Goal: Task Accomplishment & Management: Use online tool/utility

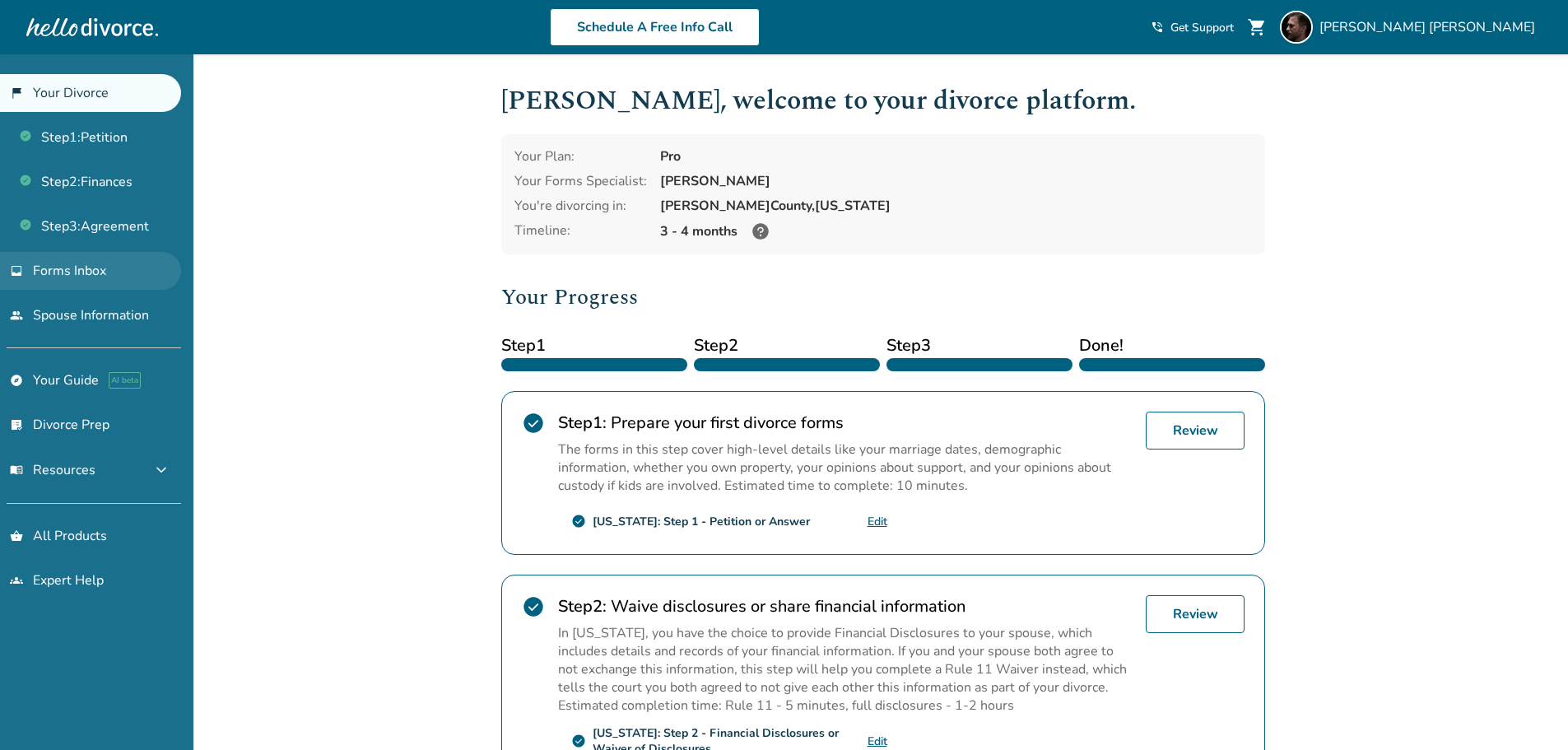
click at [65, 269] on span "Forms Inbox" at bounding box center [69, 270] width 73 height 18
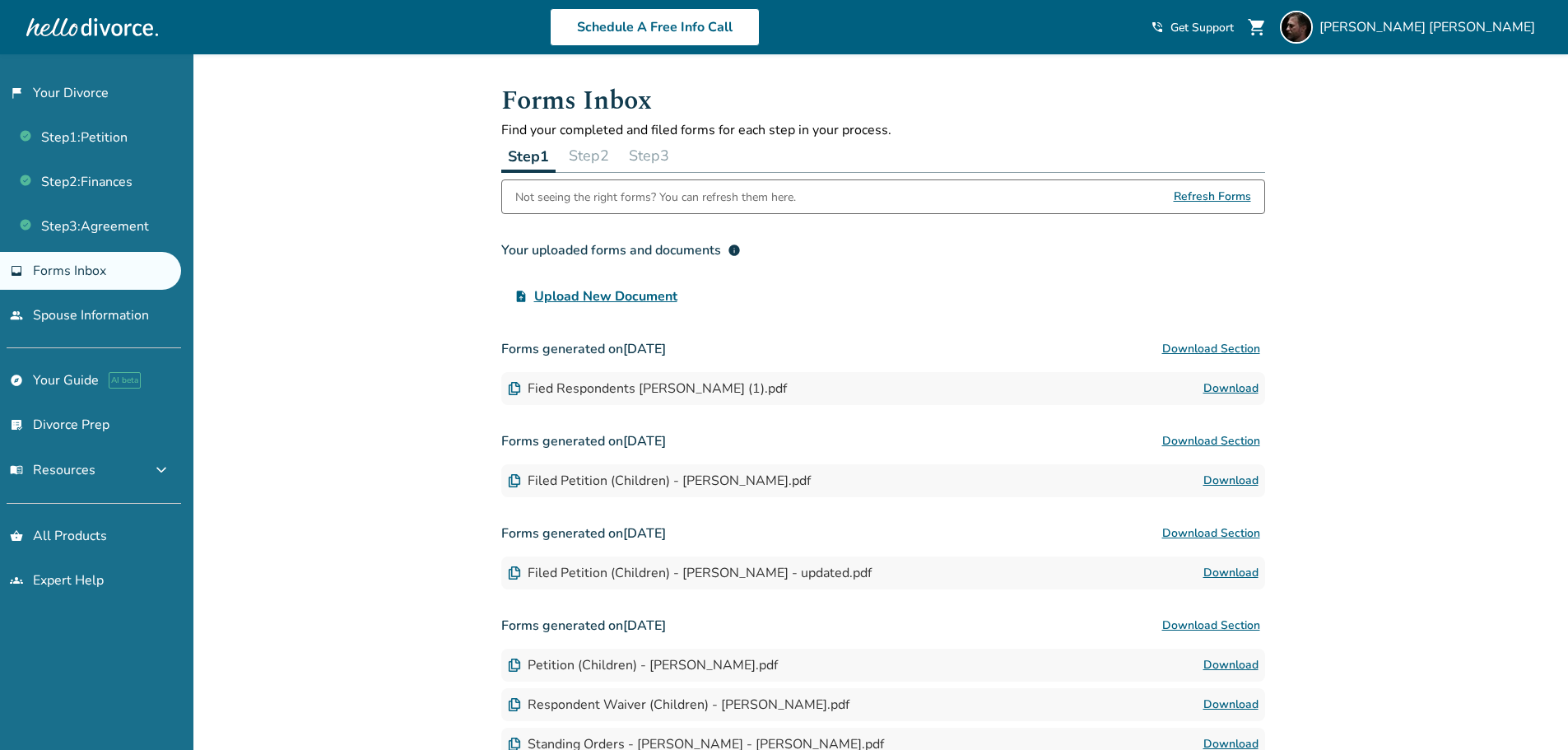
click at [650, 155] on button "Step 3" at bounding box center [649, 155] width 53 height 33
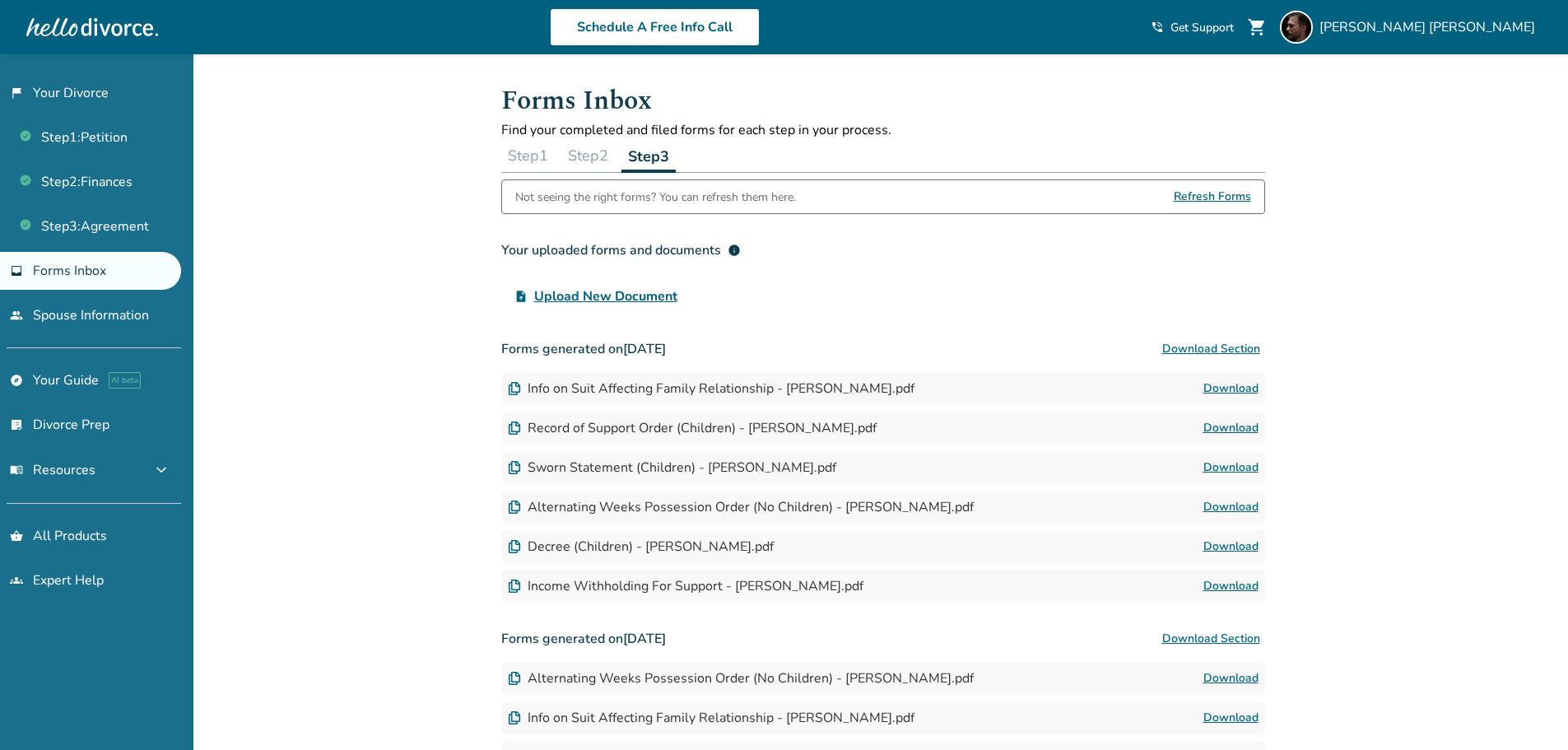
click at [1212, 551] on link "Download" at bounding box center [1232, 547] width 55 height 20
